Goal: Transaction & Acquisition: Purchase product/service

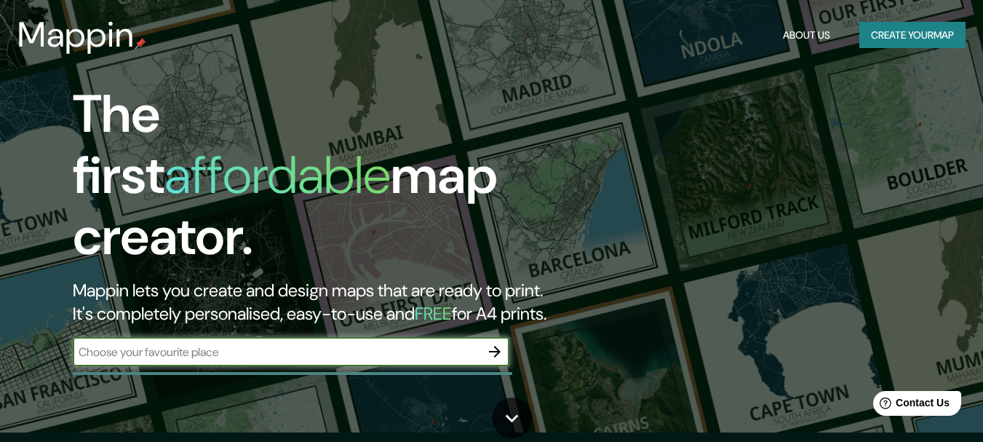
scroll to position [73, 0]
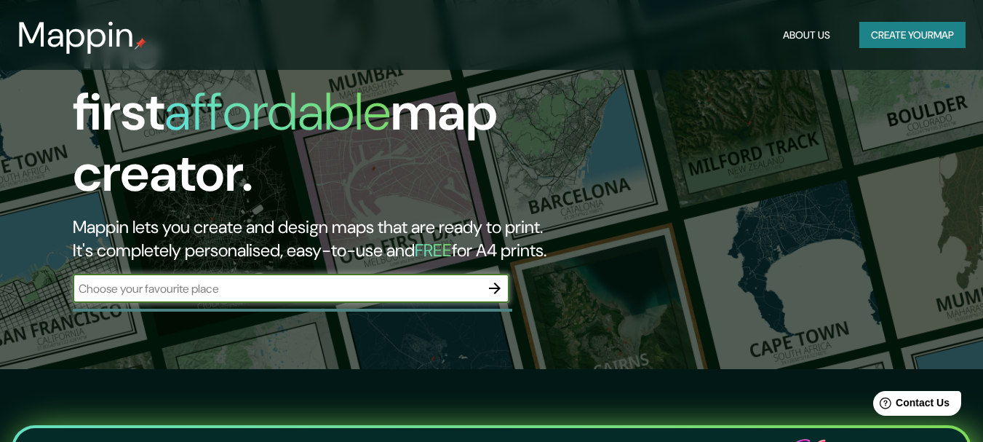
click at [266, 280] on input "text" at bounding box center [276, 288] width 407 height 17
click at [240, 280] on input "text" at bounding box center [276, 288] width 407 height 17
type input "BAHIA DE KINO"
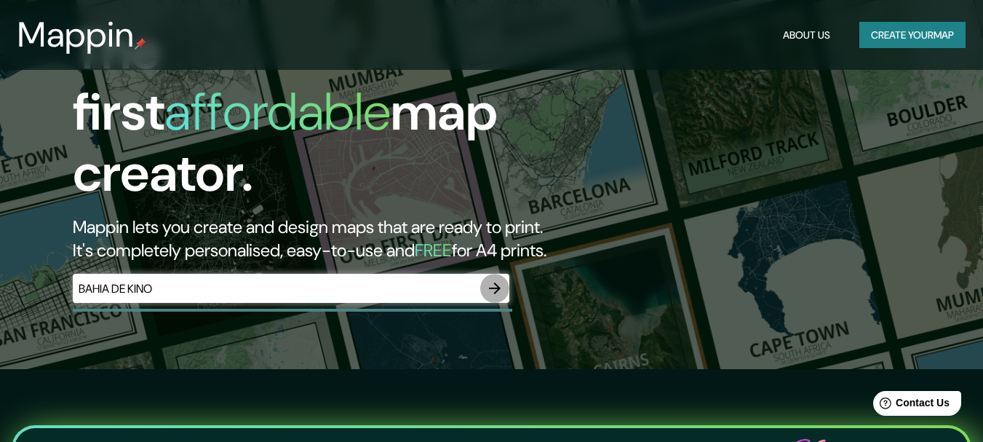
click at [501, 279] on icon "button" at bounding box center [494, 287] width 17 height 17
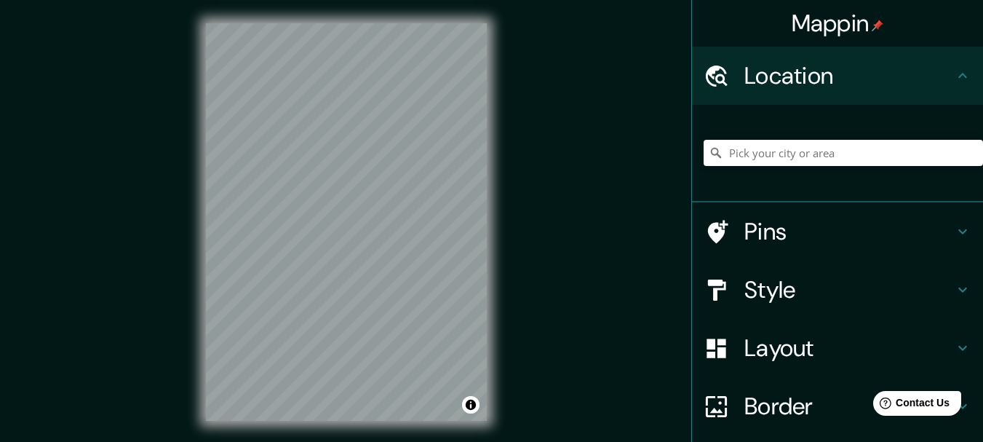
click at [175, 184] on div "Mappin Location Pins Style Layout Border Choose a border. Hint : you can make l…" at bounding box center [491, 233] width 983 height 467
click at [193, 177] on div "© Mapbox © OpenStreetMap Improve this map" at bounding box center [346, 222] width 327 height 444
click at [181, 178] on div "Mappin Location Pins Style Layout Border Choose a border. Hint : you can make l…" at bounding box center [491, 233] width 983 height 467
click at [714, 228] on icon at bounding box center [716, 231] width 25 height 25
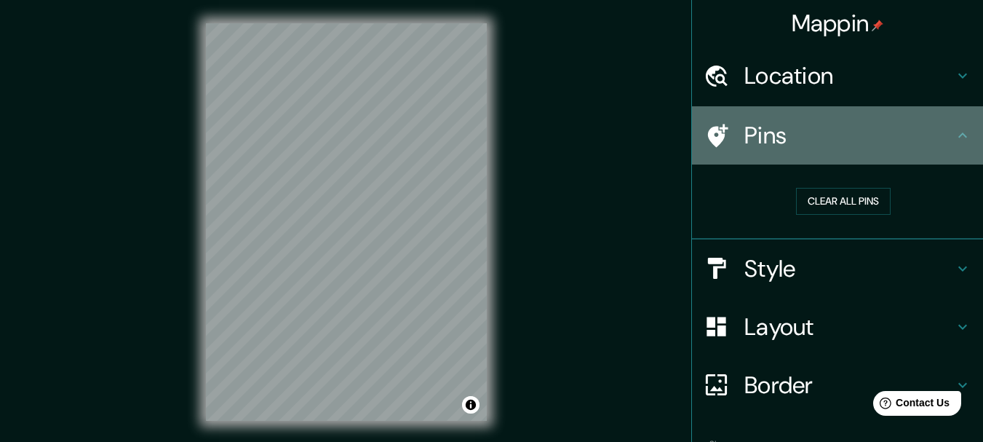
click at [788, 134] on h4 "Pins" at bounding box center [849, 135] width 210 height 29
click at [954, 127] on icon at bounding box center [962, 135] width 17 height 17
click at [720, 134] on div at bounding box center [724, 135] width 41 height 25
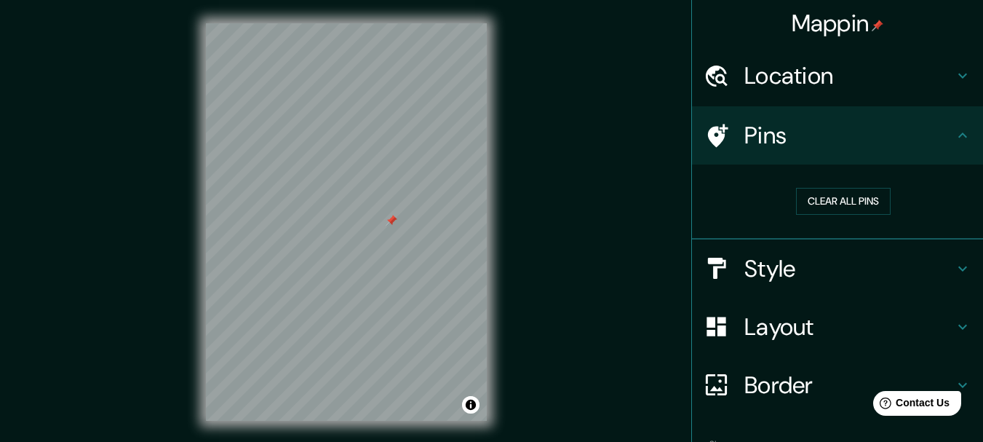
click at [392, 220] on div at bounding box center [392, 221] width 12 height 12
click at [941, 267] on h4 "Style" at bounding box center [849, 268] width 210 height 29
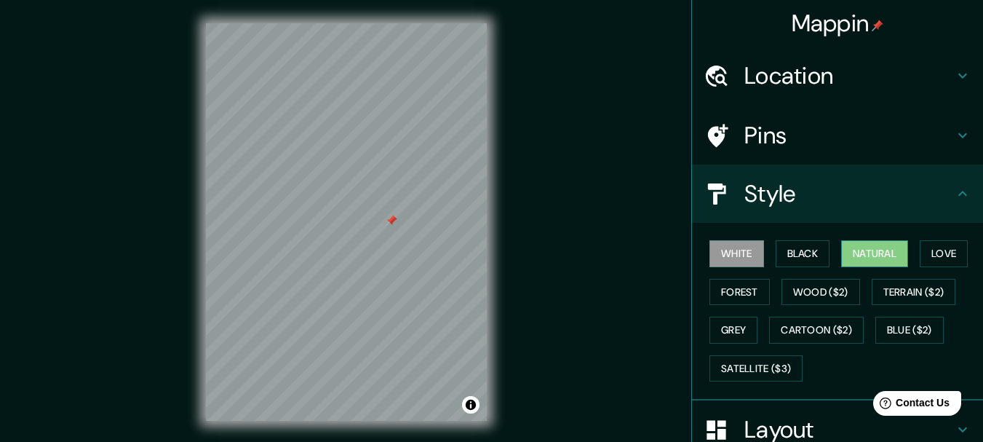
click at [882, 241] on button "Natural" at bounding box center [874, 253] width 67 height 27
click at [730, 329] on button "Grey" at bounding box center [733, 329] width 48 height 27
click at [741, 252] on button "White" at bounding box center [736, 253] width 55 height 27
click at [805, 252] on button "Black" at bounding box center [803, 253] width 55 height 27
click at [876, 250] on button "Natural" at bounding box center [874, 253] width 67 height 27
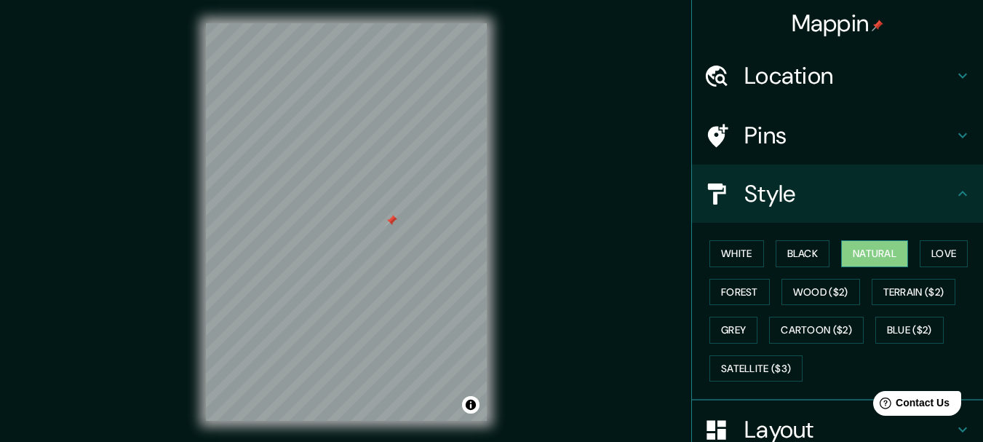
drag, startPoint x: 848, startPoint y: 310, endPoint x: 834, endPoint y: 250, distance: 61.9
click at [834, 250] on div "White Black Natural Love Forest Wood ($2) Terrain ($2) Grey Cartoon ($2) Blue (…" at bounding box center [843, 310] width 279 height 153
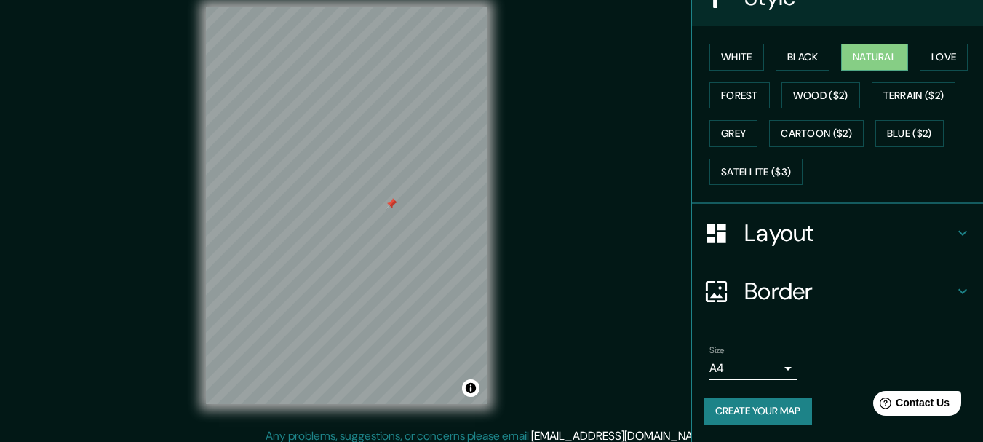
scroll to position [25, 0]
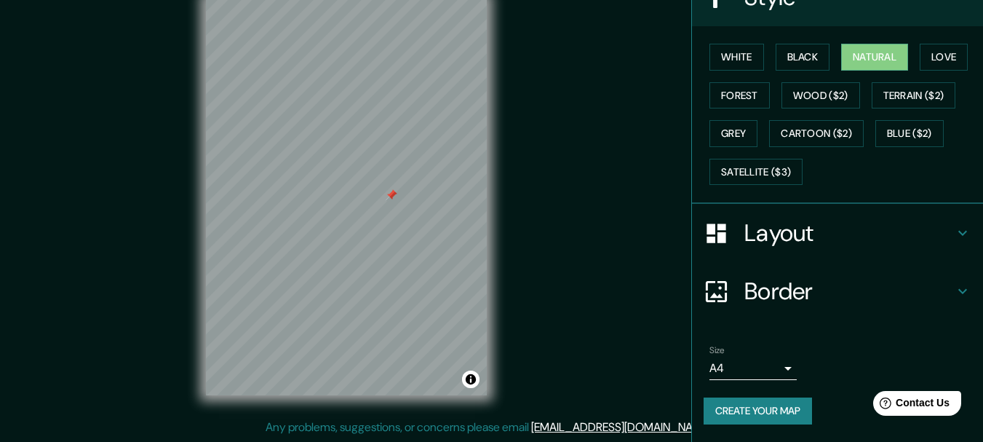
click at [954, 230] on icon at bounding box center [962, 232] width 17 height 17
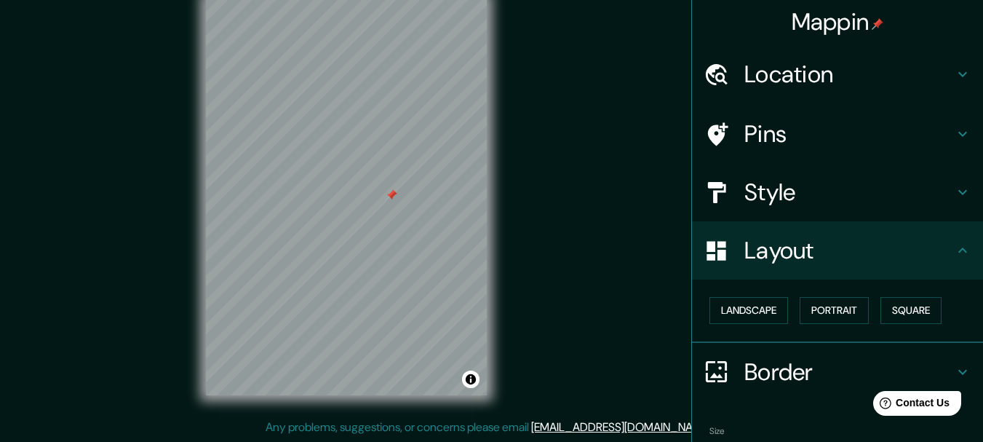
scroll to position [0, 0]
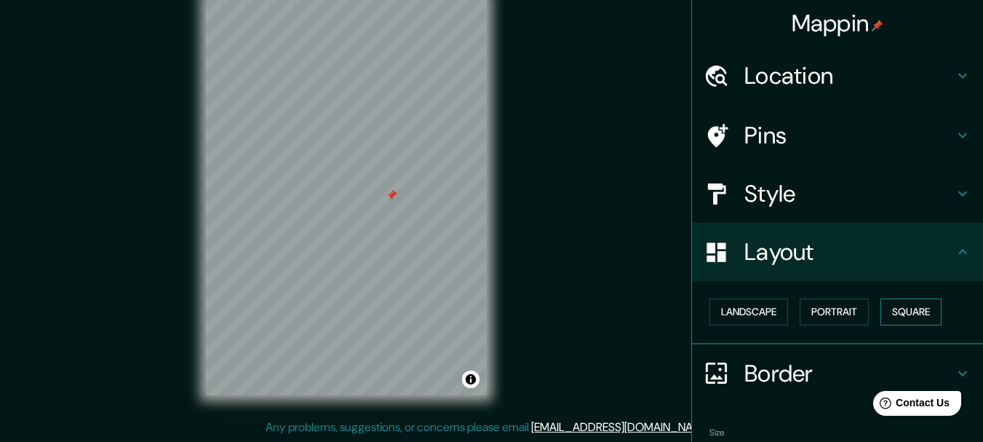
click at [893, 308] on button "Square" at bounding box center [910, 311] width 61 height 27
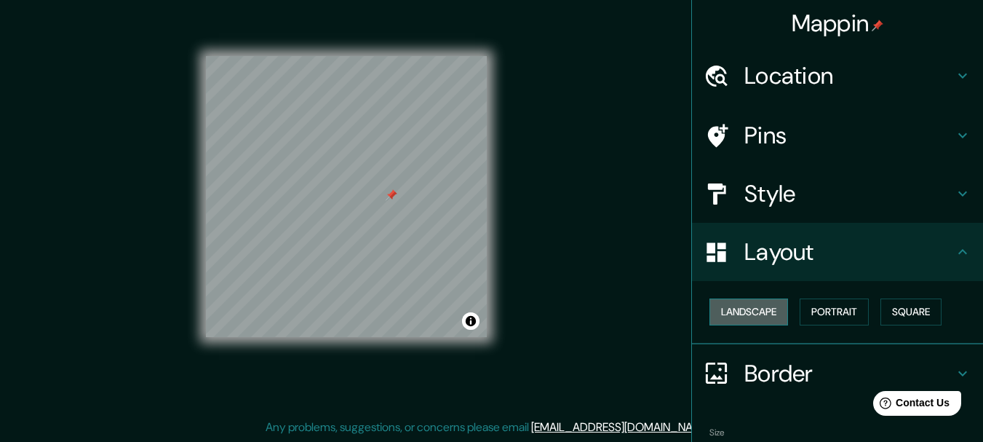
click at [757, 314] on button "Landscape" at bounding box center [748, 311] width 79 height 27
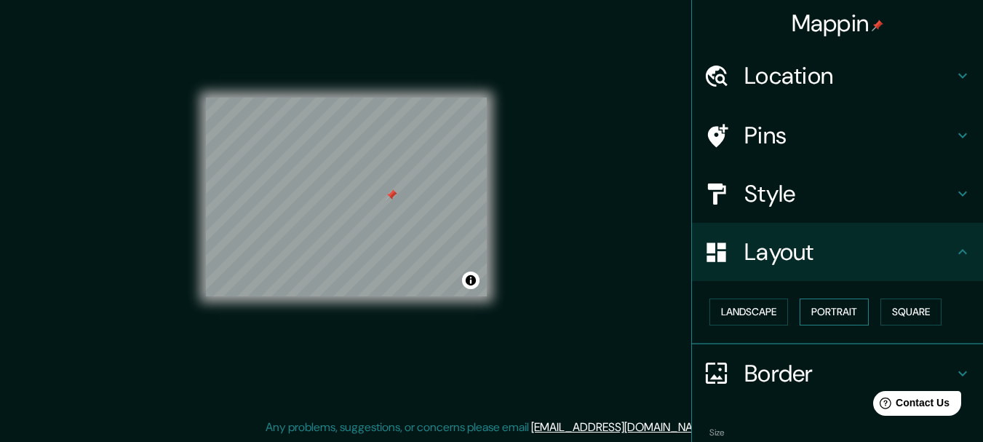
click at [816, 306] on button "Portrait" at bounding box center [834, 311] width 69 height 27
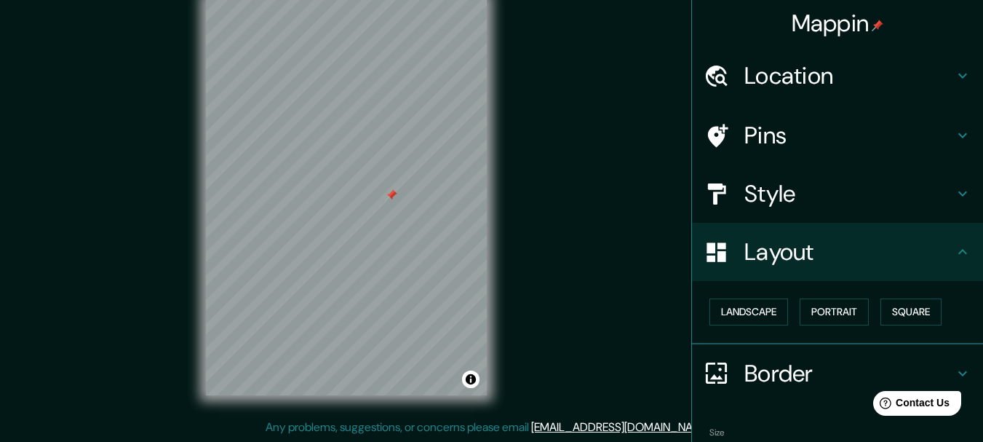
click at [956, 367] on icon at bounding box center [962, 372] width 17 height 17
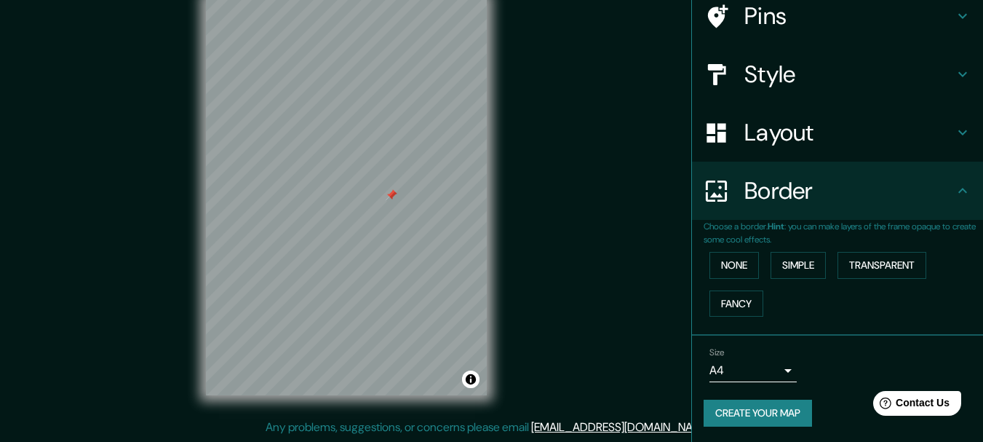
scroll to position [121, 0]
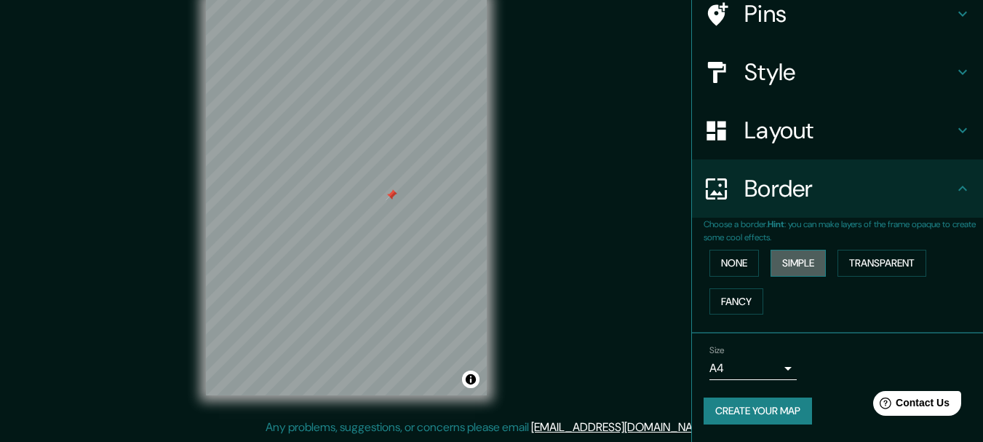
click at [807, 266] on button "Simple" at bounding box center [797, 263] width 55 height 27
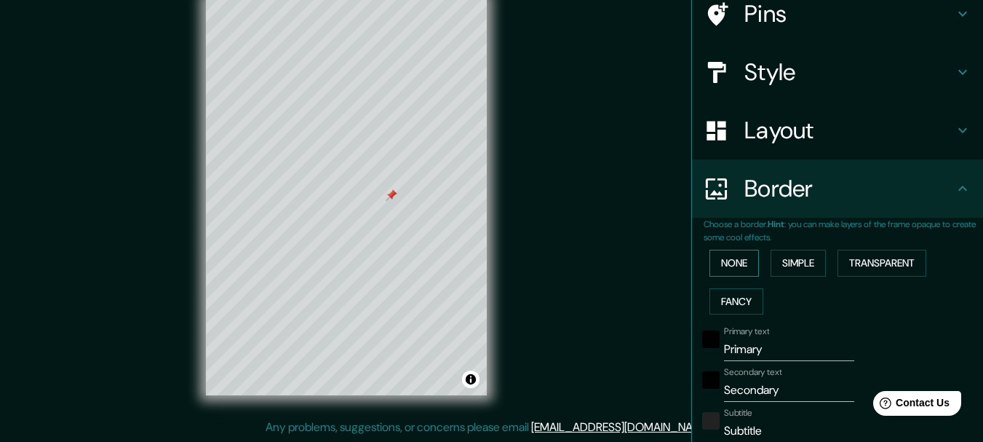
click at [738, 262] on button "None" at bounding box center [733, 263] width 49 height 27
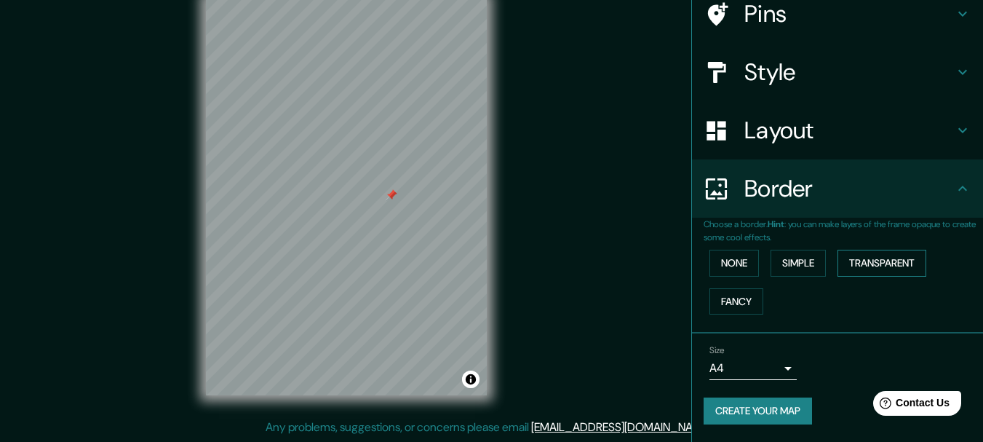
click at [879, 264] on button "Transparent" at bounding box center [881, 263] width 89 height 27
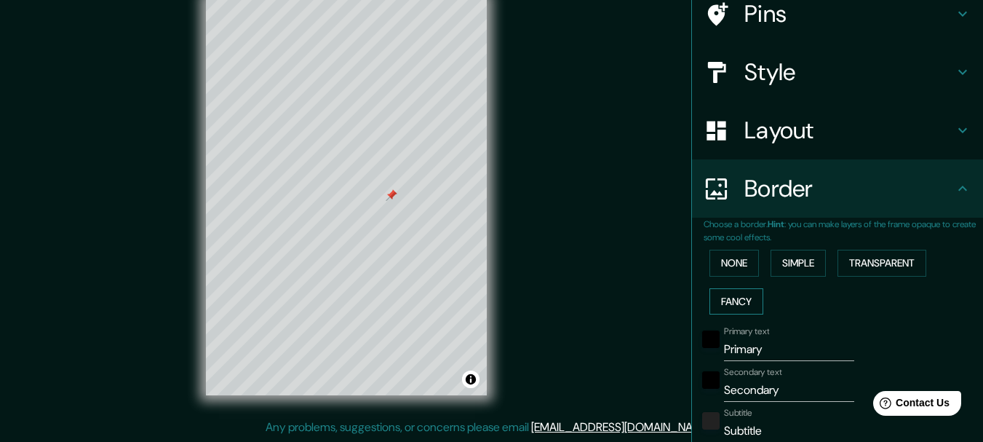
click at [735, 304] on button "Fancy" at bounding box center [736, 301] width 54 height 27
click at [734, 275] on button "None" at bounding box center [733, 263] width 49 height 27
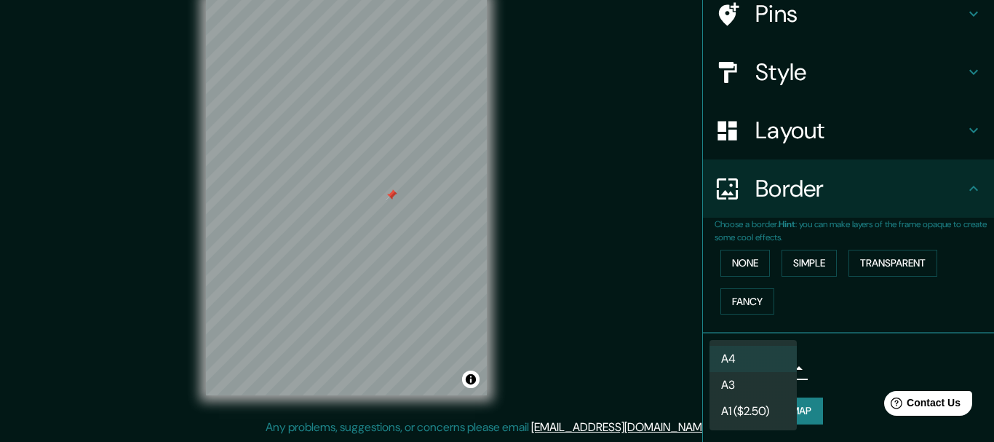
click at [781, 364] on body "Mappin Location Pins Style Layout Border Choose a border. Hint : you can make l…" at bounding box center [497, 196] width 994 height 442
click at [773, 378] on li "A3" at bounding box center [752, 385] width 87 height 26
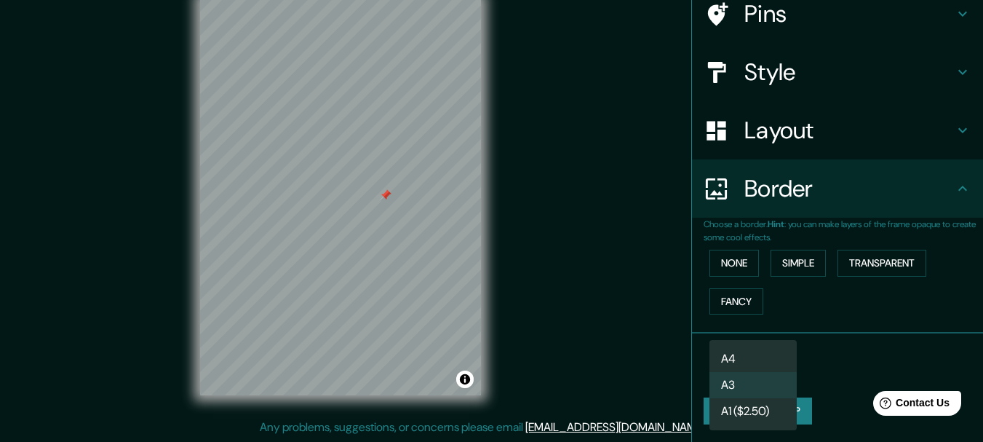
click at [775, 364] on body "Mappin Location Pins Style Layout Border Choose a border. Hint : you can make l…" at bounding box center [491, 196] width 983 height 442
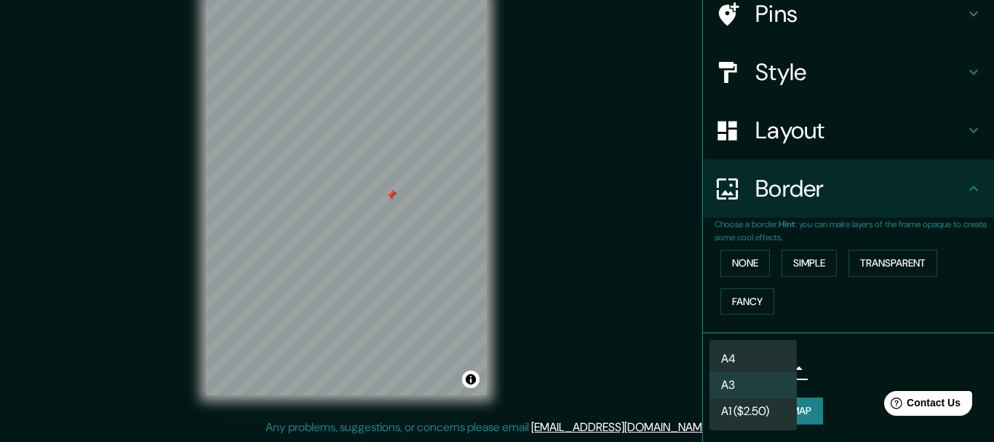
click at [777, 357] on li "A4" at bounding box center [752, 359] width 87 height 26
type input "single"
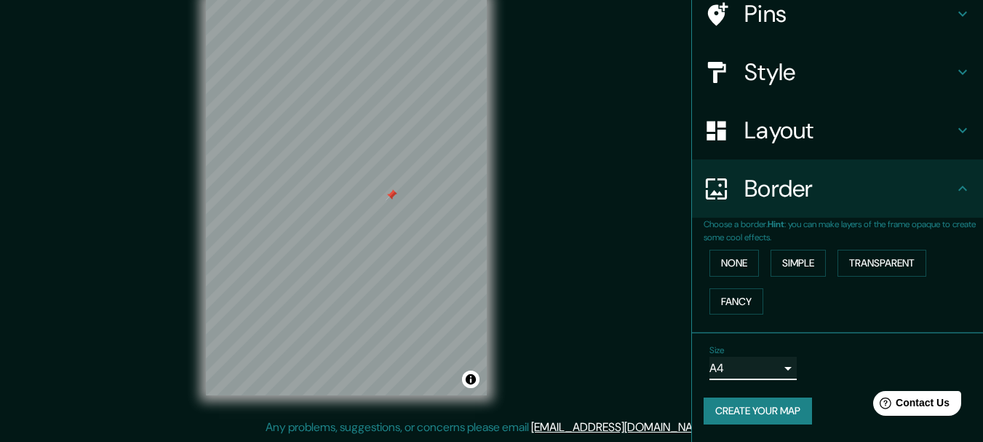
scroll to position [0, 0]
